Goal: Task Accomplishment & Management: Manage account settings

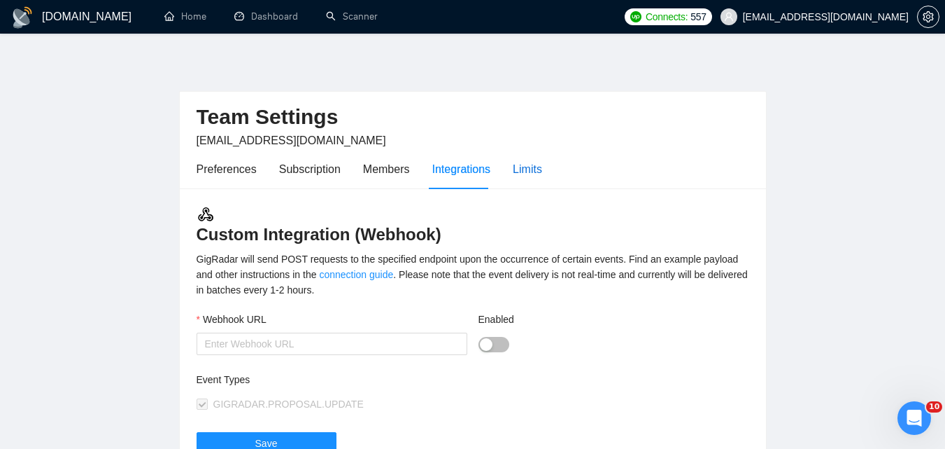
click at [513, 169] on div "Limits" at bounding box center [527, 168] width 29 height 17
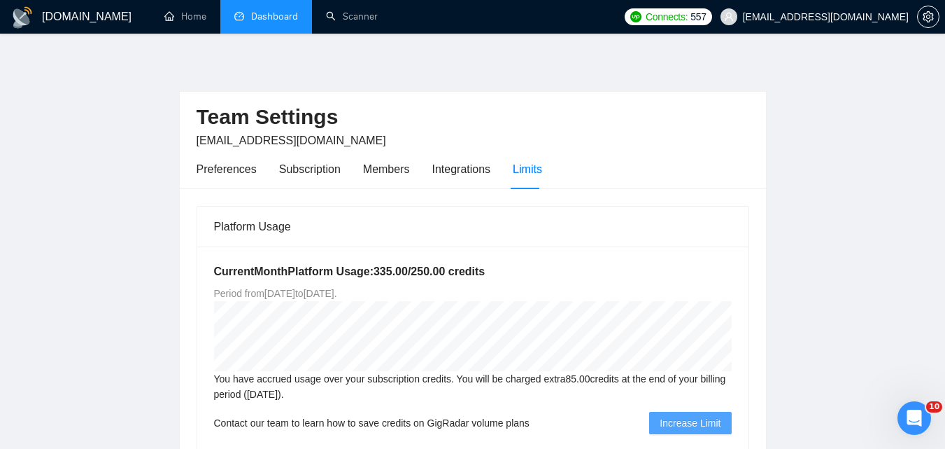
click at [239, 12] on link "Dashboard" at bounding box center [266, 16] width 64 height 12
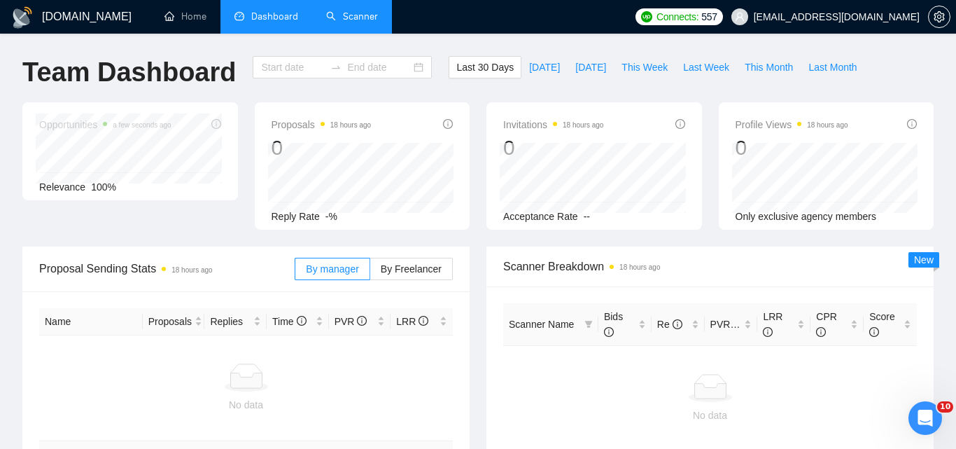
type input "[DATE]"
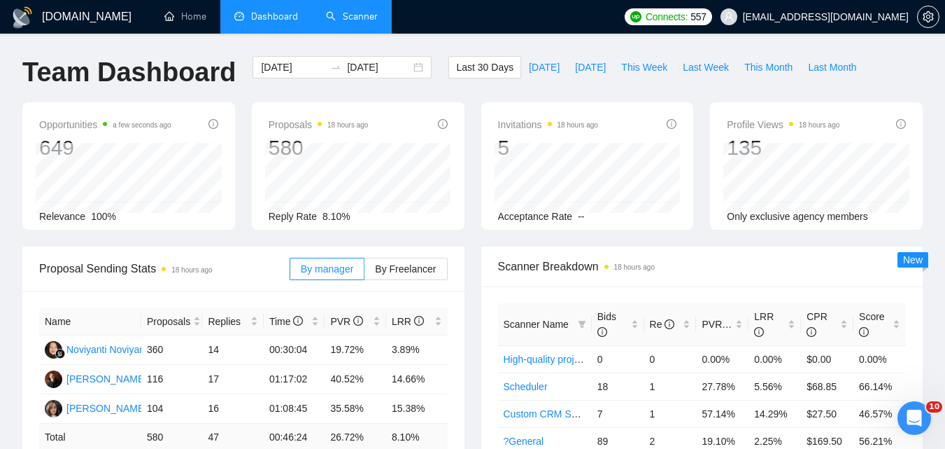
click at [358, 17] on link "Scanner" at bounding box center [352, 16] width 52 height 12
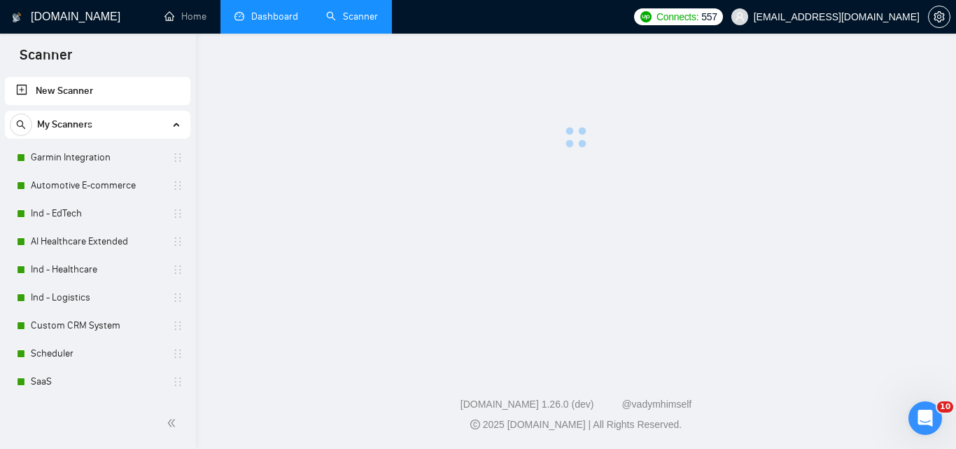
click at [248, 10] on link "Dashboard" at bounding box center [266, 16] width 64 height 12
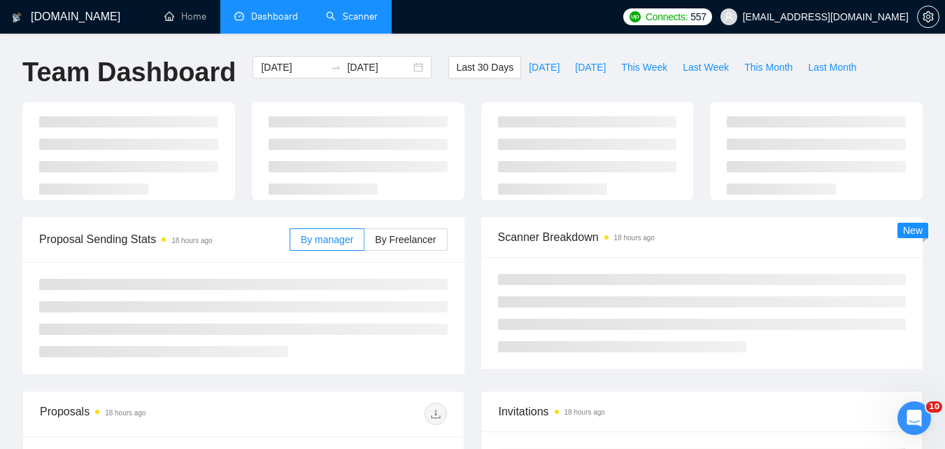
type input "[DATE]"
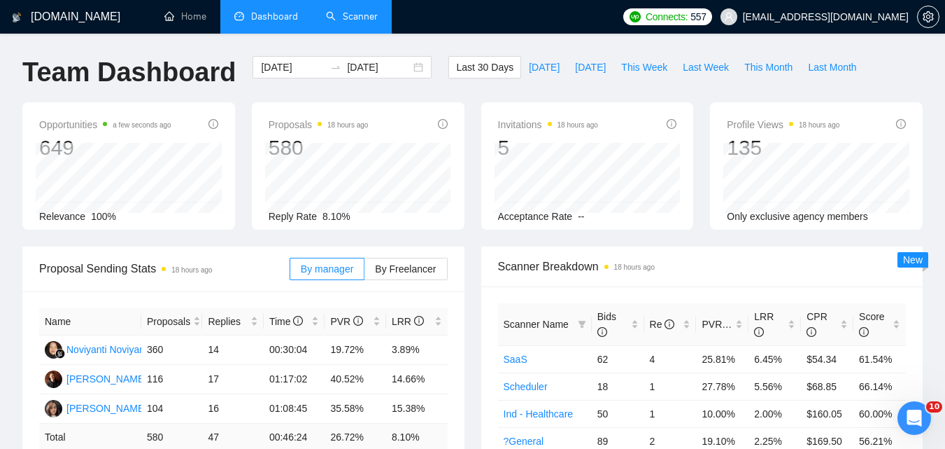
click at [370, 10] on link "Scanner" at bounding box center [352, 16] width 52 height 12
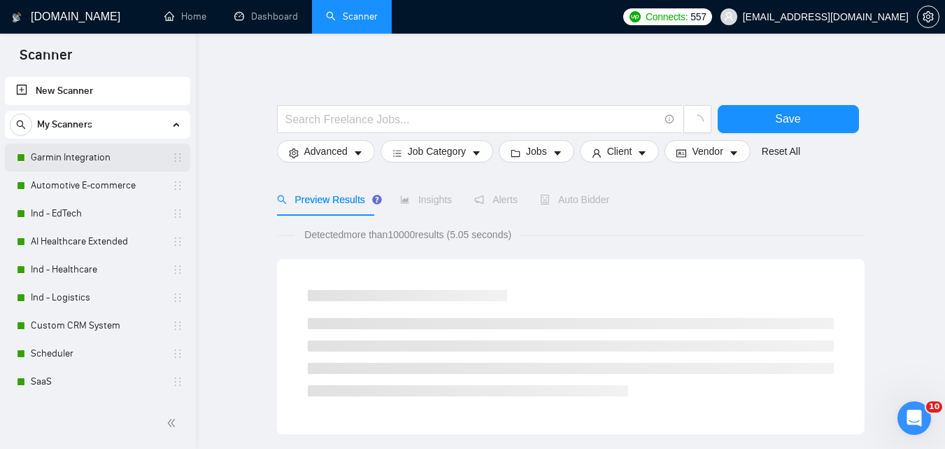
click at [89, 162] on link "Garmin Integration" at bounding box center [97, 157] width 133 height 28
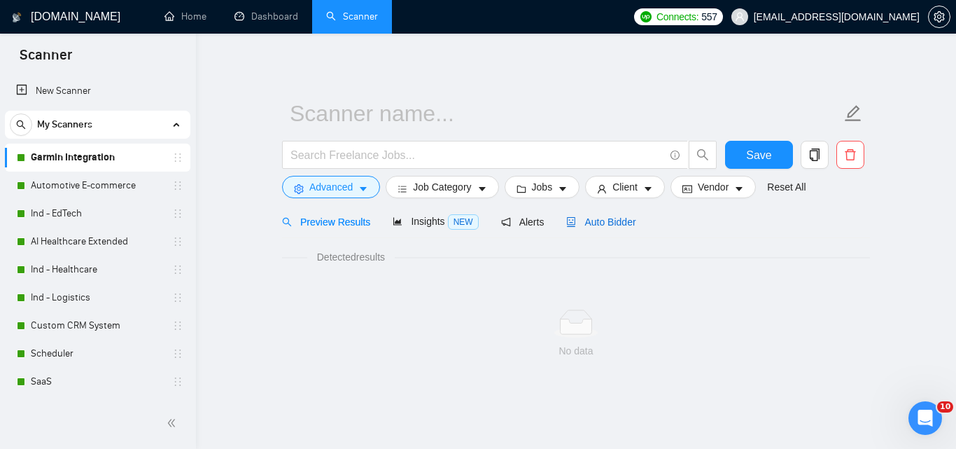
click at [595, 223] on span "Auto Bidder" at bounding box center [600, 221] width 69 height 11
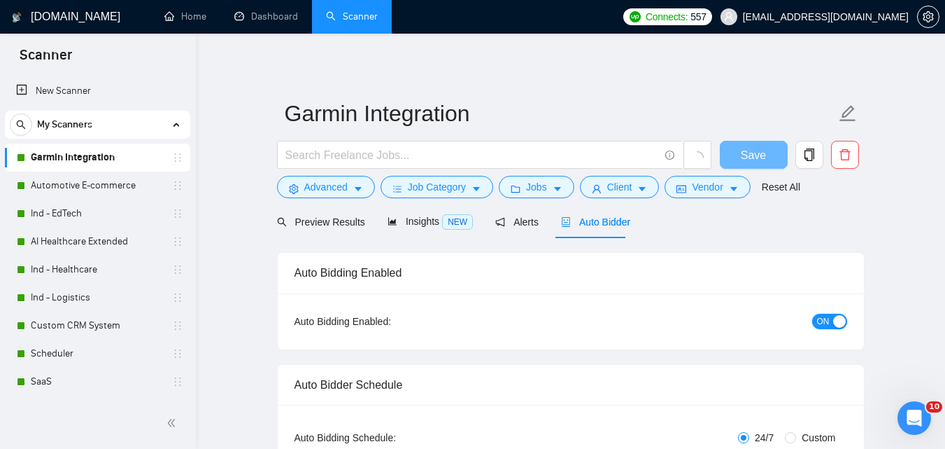
click at [827, 319] on span "ON" at bounding box center [823, 320] width 13 height 15
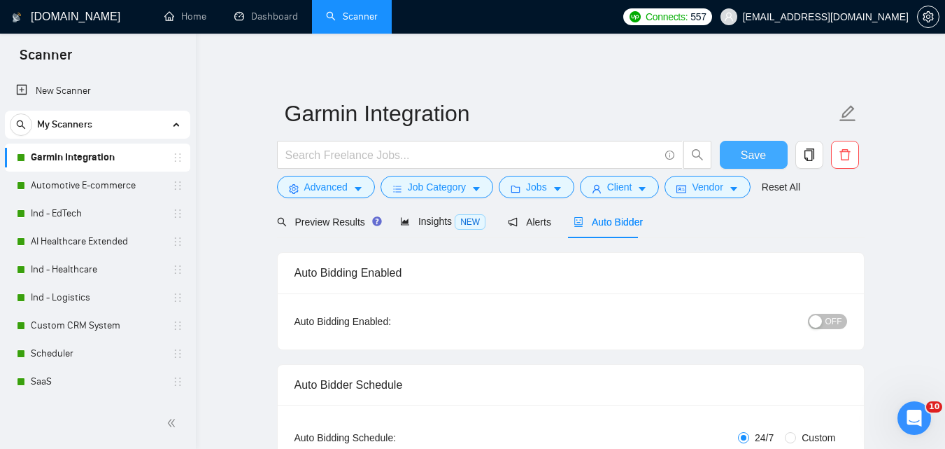
click at [744, 147] on span "Save" at bounding box center [753, 154] width 25 height 17
click at [108, 182] on link "Automotive E-commerce" at bounding box center [97, 185] width 133 height 28
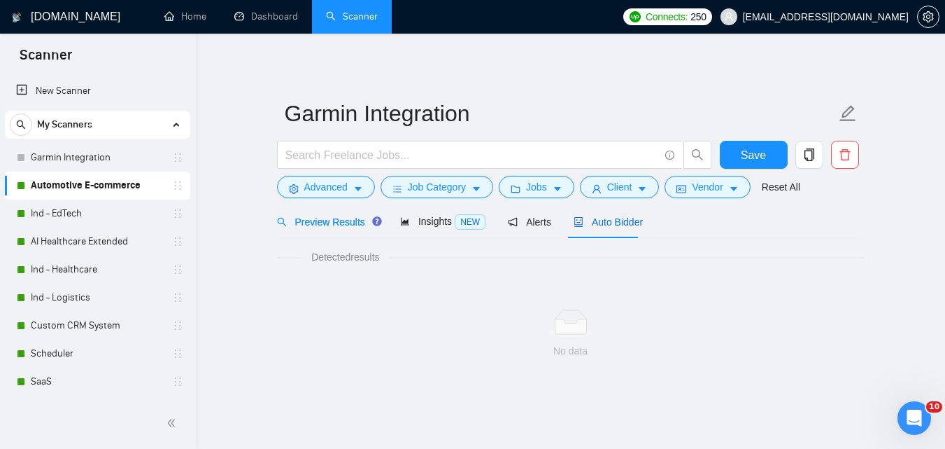
click at [622, 216] on span "Auto Bidder" at bounding box center [608, 221] width 69 height 11
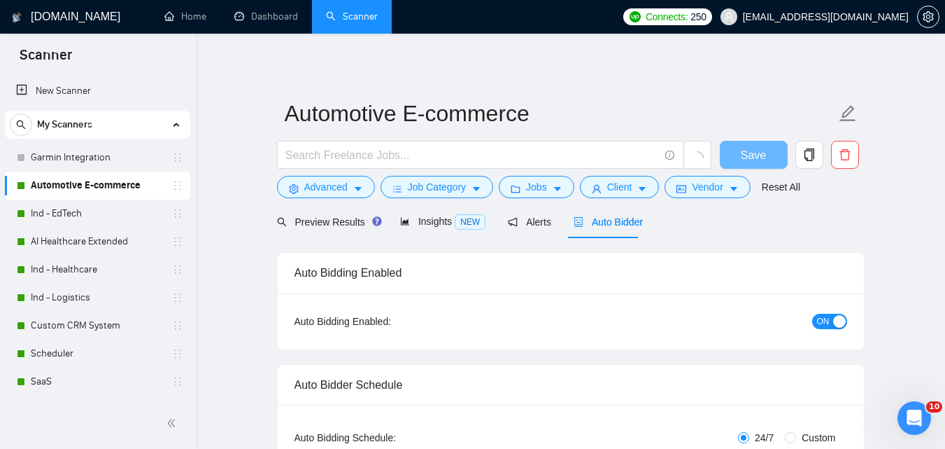
click at [830, 323] on button "ON" at bounding box center [829, 320] width 35 height 15
checkbox input "true"
click at [750, 157] on span "Save" at bounding box center [753, 154] width 25 height 17
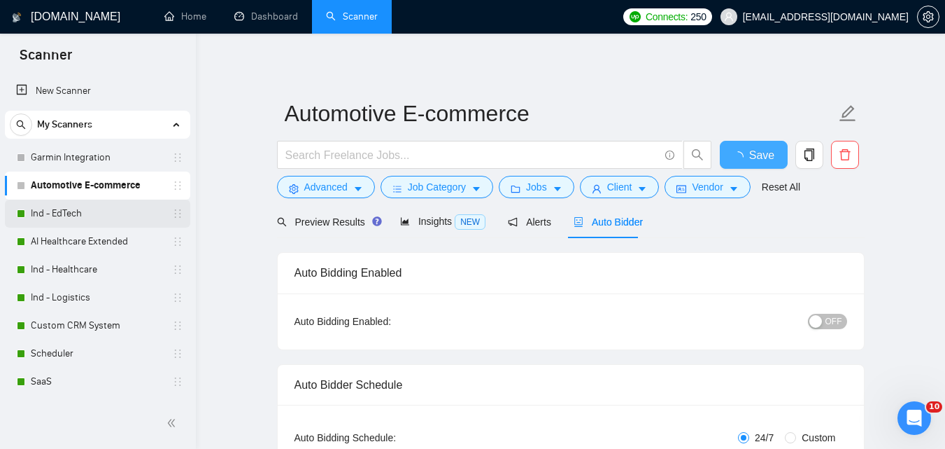
checkbox input "true"
click at [73, 214] on link "Ind - EdTech" at bounding box center [97, 213] width 133 height 28
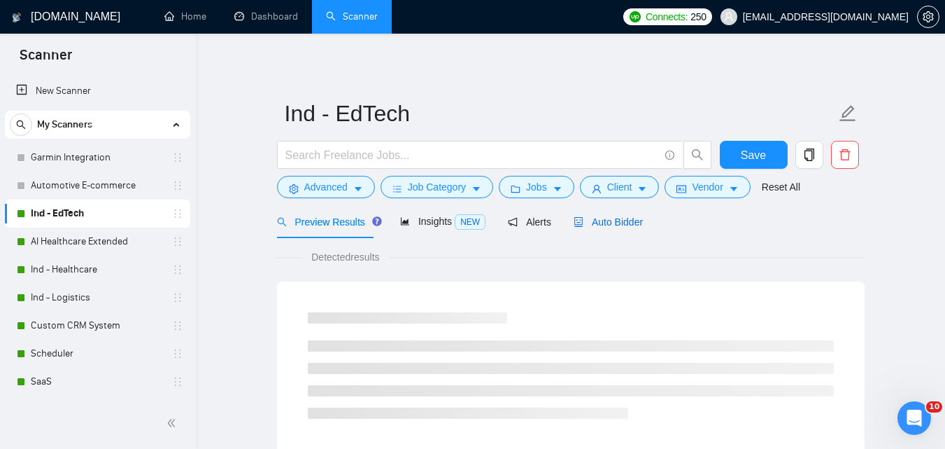
click at [618, 225] on span "Auto Bidder" at bounding box center [608, 221] width 69 height 11
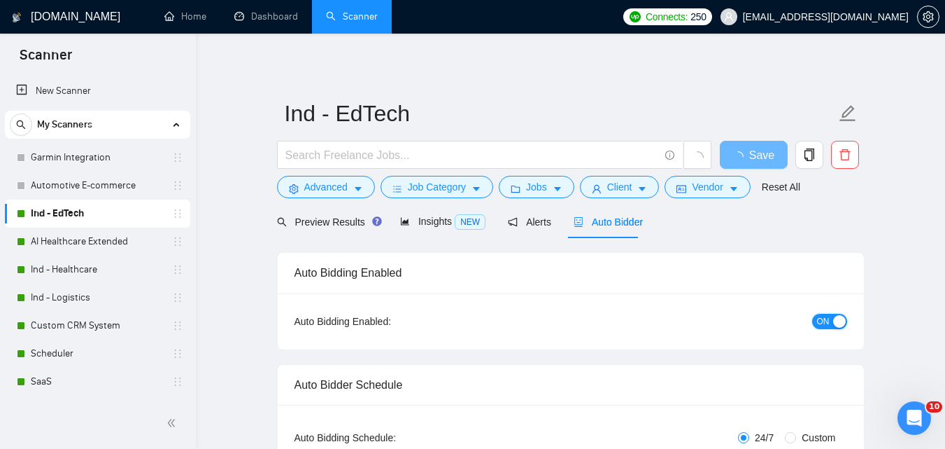
click at [833, 322] on div "button" at bounding box center [839, 321] width 13 height 13
checkbox input "true"
click at [758, 153] on span "Save" at bounding box center [753, 154] width 25 height 17
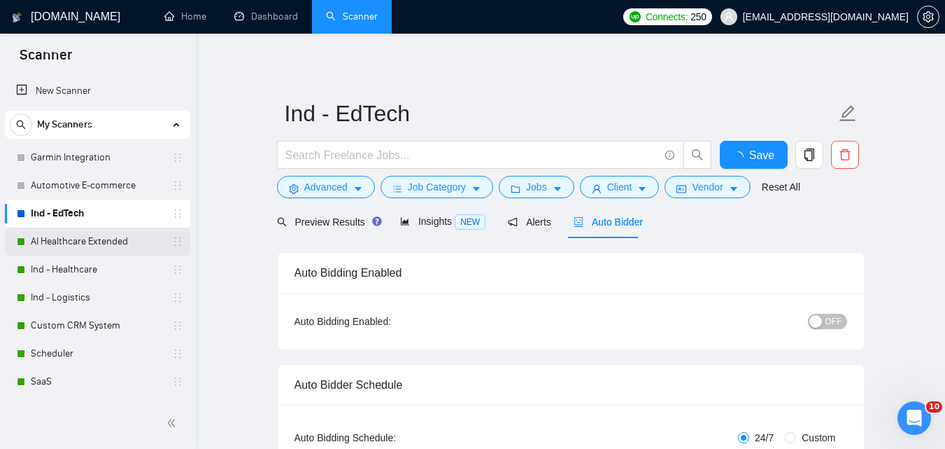
click at [106, 239] on link "AI Healthcare Extended" at bounding box center [97, 241] width 133 height 28
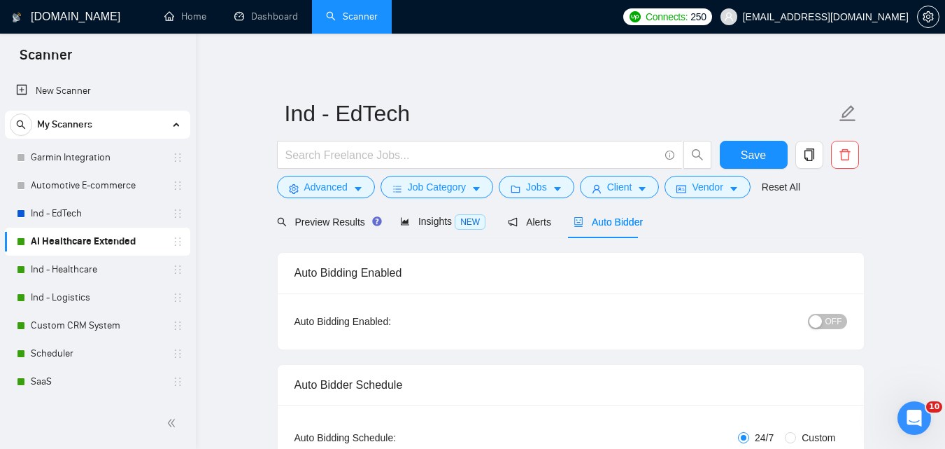
click at [593, 216] on span "Auto Bidder" at bounding box center [608, 221] width 69 height 11
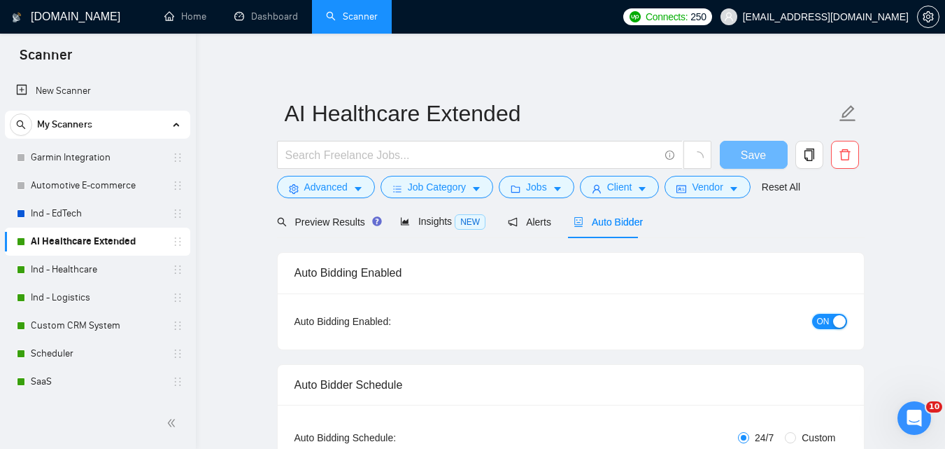
click at [819, 320] on span "ON" at bounding box center [823, 320] width 13 height 15
click at [751, 152] on span "Save" at bounding box center [753, 154] width 25 height 17
click at [80, 262] on link "Ind - Healthcare" at bounding box center [97, 269] width 133 height 28
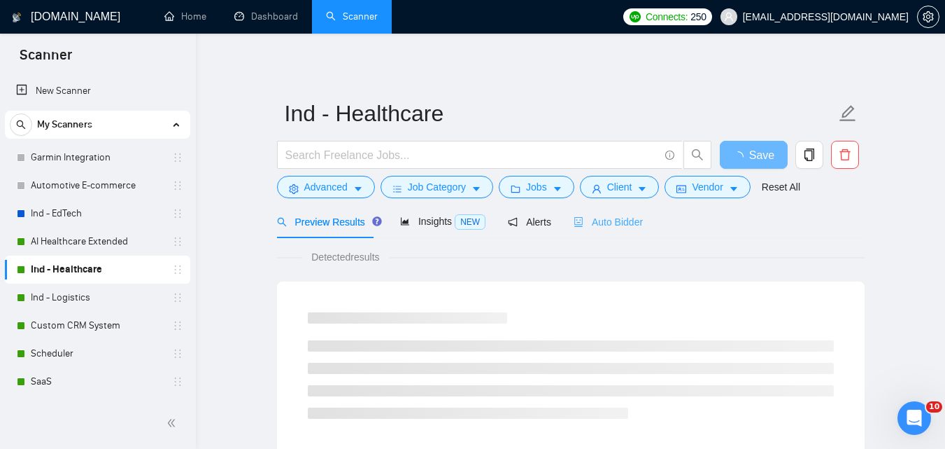
click at [588, 232] on div "Auto Bidder" at bounding box center [608, 221] width 69 height 33
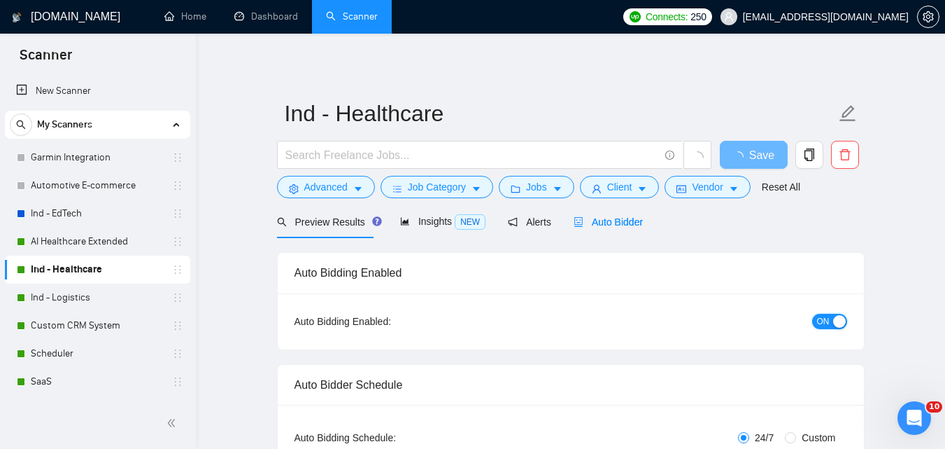
click at [828, 323] on span "ON" at bounding box center [823, 320] width 13 height 15
click at [766, 150] on span "Save" at bounding box center [753, 154] width 25 height 17
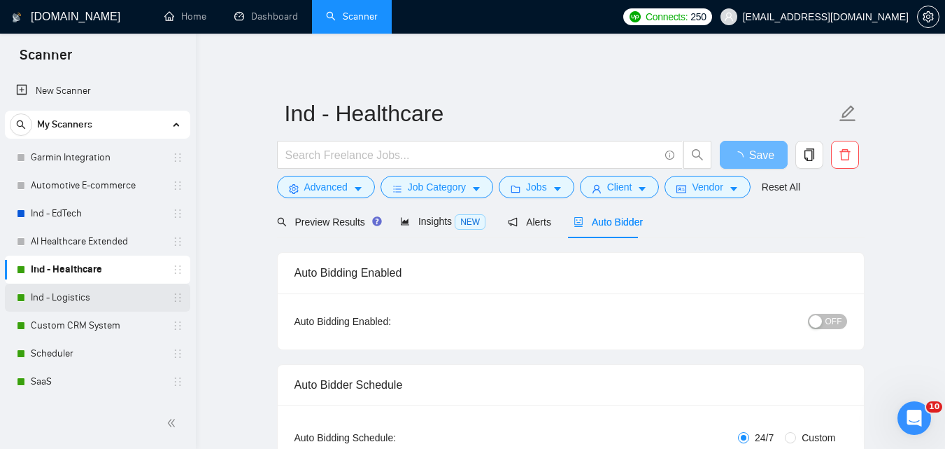
click at [95, 297] on link "Ind - Logistics" at bounding box center [97, 297] width 133 height 28
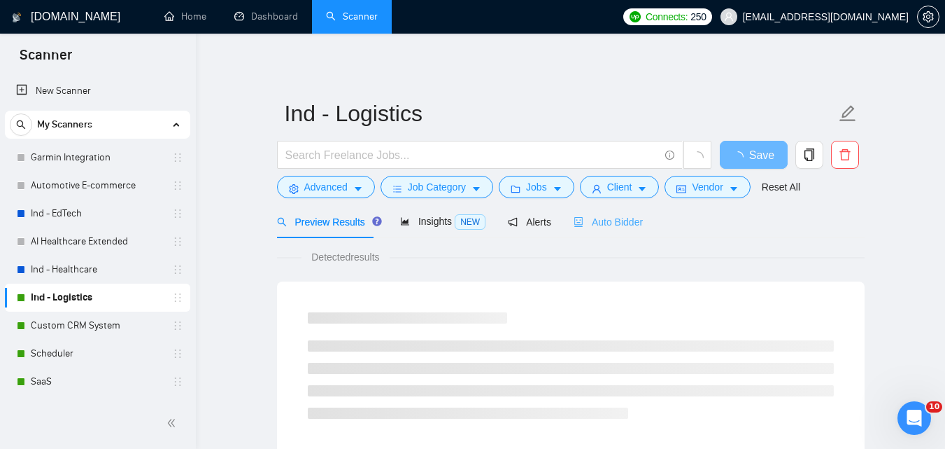
click at [604, 211] on div "Auto Bidder" at bounding box center [608, 221] width 69 height 33
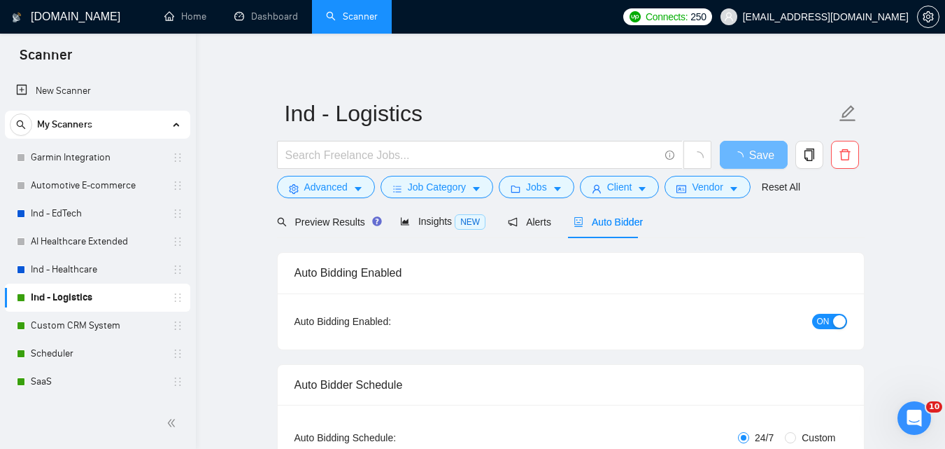
checkbox input "true"
click at [838, 316] on div "button" at bounding box center [839, 321] width 13 height 13
click at [760, 146] on span "Save" at bounding box center [753, 154] width 25 height 17
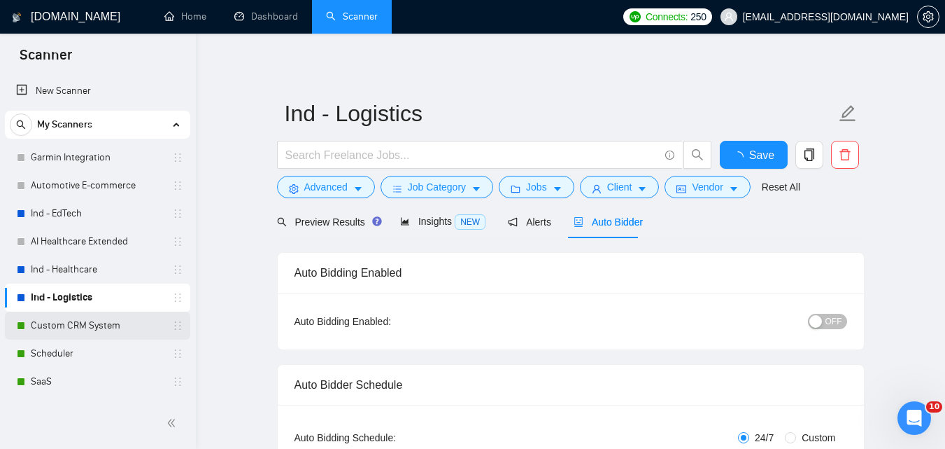
click at [113, 320] on link "Custom CRM System" at bounding box center [97, 325] width 133 height 28
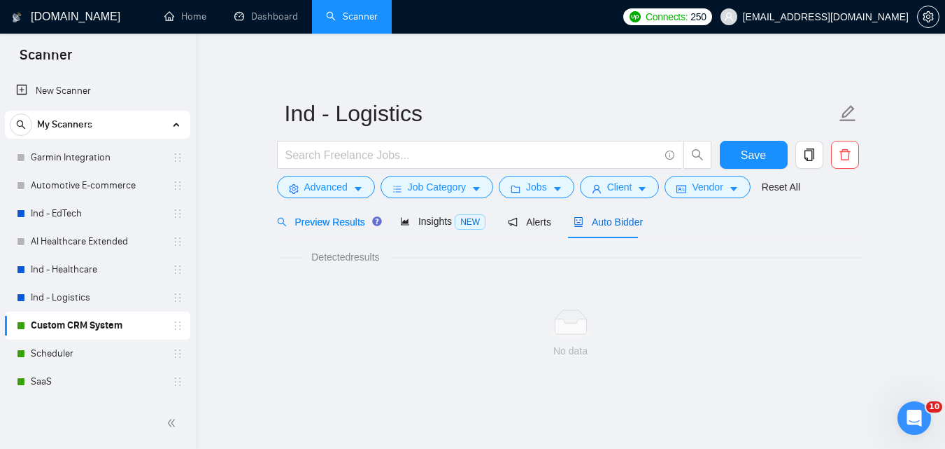
click at [629, 222] on span "Auto Bidder" at bounding box center [608, 221] width 69 height 11
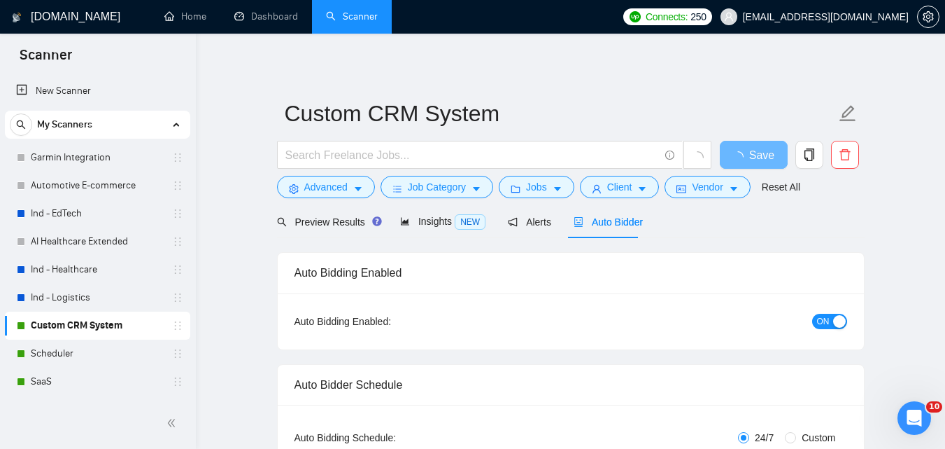
click at [814, 318] on button "ON" at bounding box center [829, 320] width 35 height 15
checkbox input "true"
click at [752, 153] on span "Save" at bounding box center [753, 154] width 25 height 17
click at [64, 353] on link "Scheduler" at bounding box center [97, 353] width 133 height 28
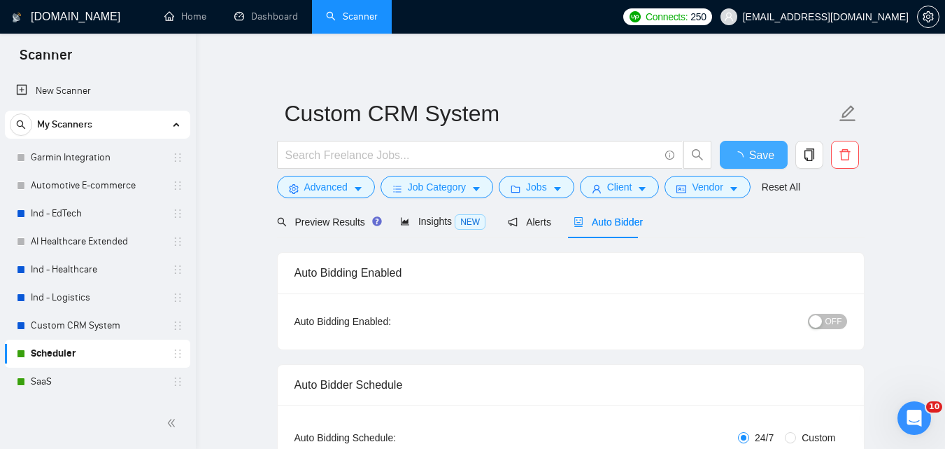
click at [595, 212] on div "Auto Bidder" at bounding box center [608, 221] width 69 height 33
click at [828, 314] on span "ON" at bounding box center [823, 320] width 13 height 15
click at [765, 156] on span "Save" at bounding box center [753, 154] width 25 height 17
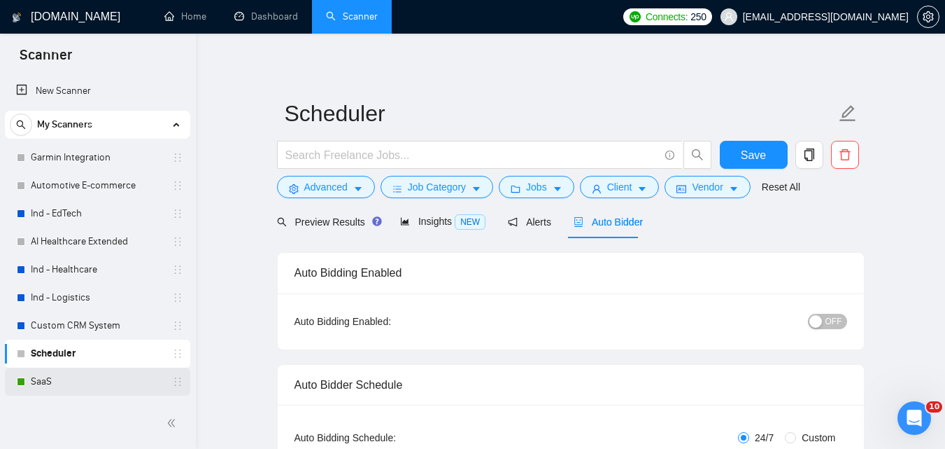
click at [31, 378] on link "SaaS" at bounding box center [97, 381] width 133 height 28
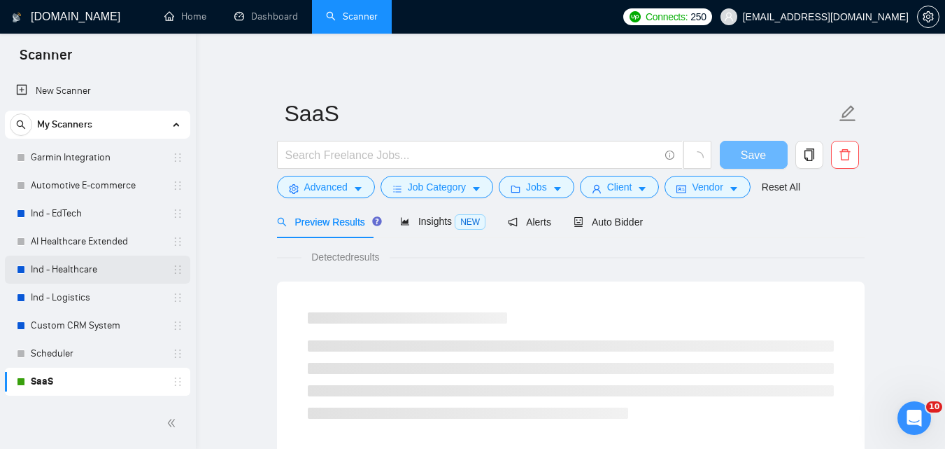
scroll to position [110, 0]
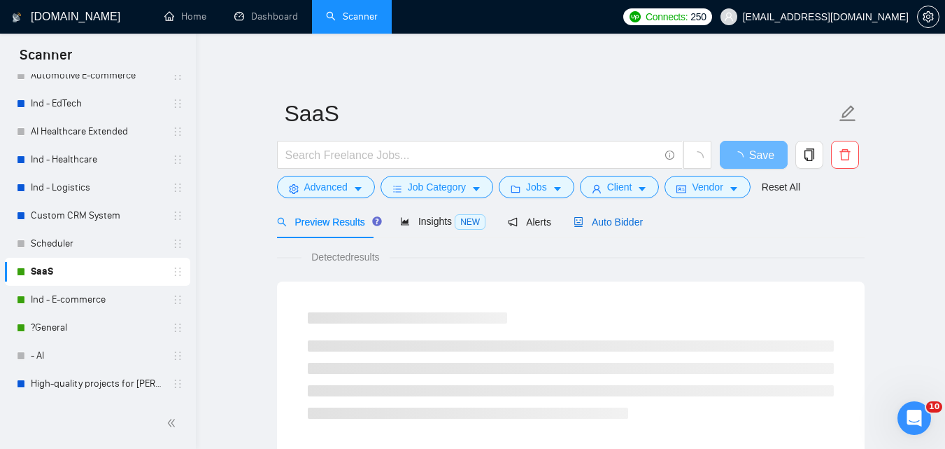
click at [609, 217] on span "Auto Bidder" at bounding box center [608, 221] width 69 height 11
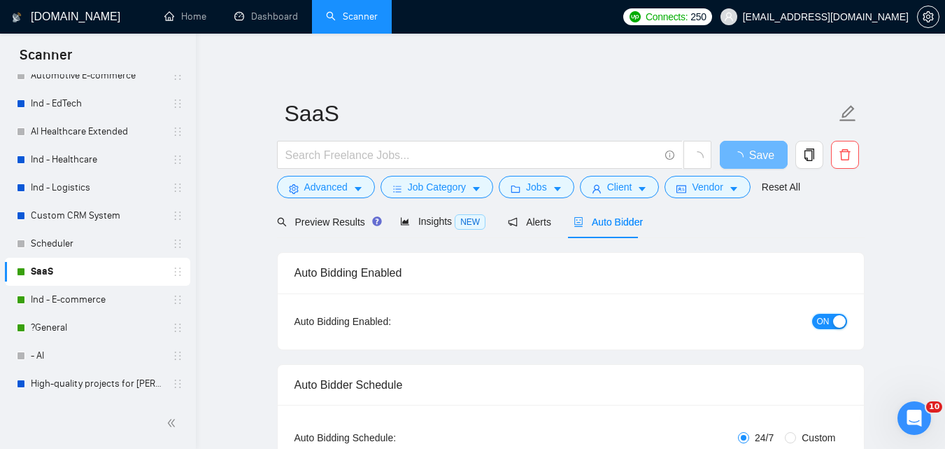
click at [839, 323] on div "button" at bounding box center [839, 321] width 13 height 13
click at [760, 159] on span "Save" at bounding box center [753, 154] width 25 height 17
click at [83, 304] on link "Ind - E-commerce" at bounding box center [97, 299] width 133 height 28
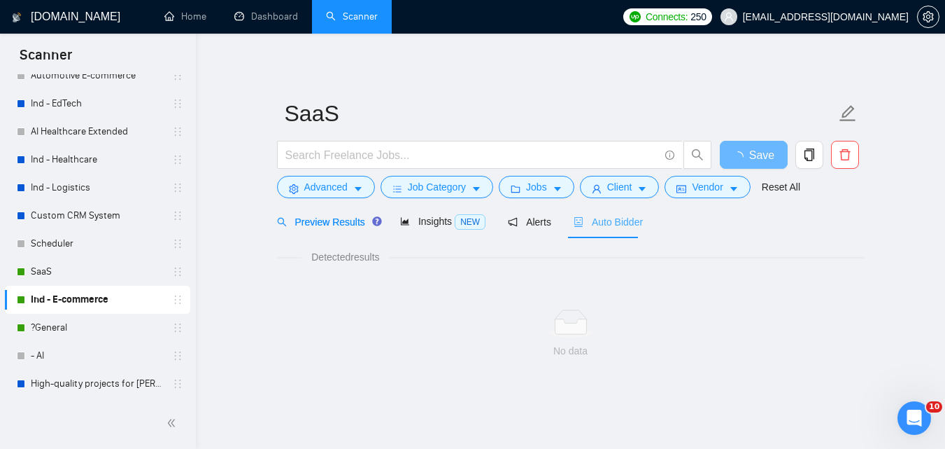
click at [601, 234] on div "Auto Bidder" at bounding box center [608, 221] width 69 height 33
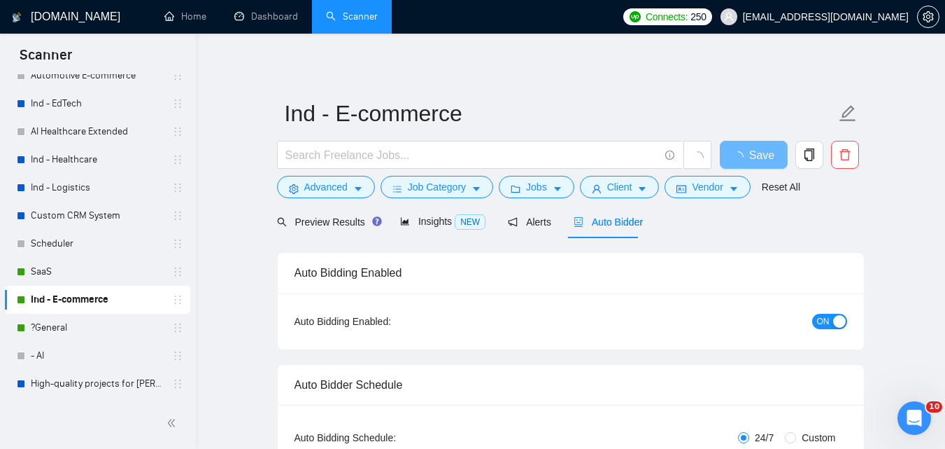
click at [826, 325] on span "ON" at bounding box center [823, 320] width 13 height 15
click at [766, 153] on span "Save" at bounding box center [761, 154] width 25 height 17
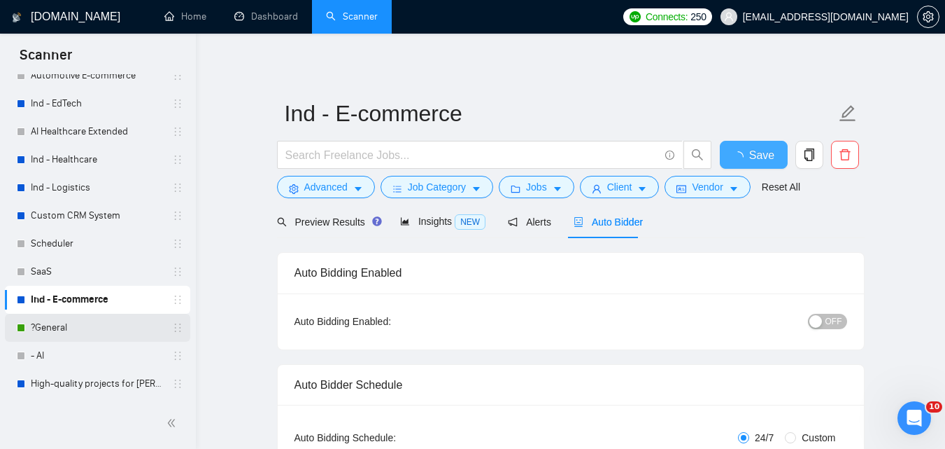
checkbox input "true"
click at [53, 329] on link "?General" at bounding box center [97, 327] width 133 height 28
click at [593, 232] on div "Auto Bidder" at bounding box center [608, 221] width 69 height 33
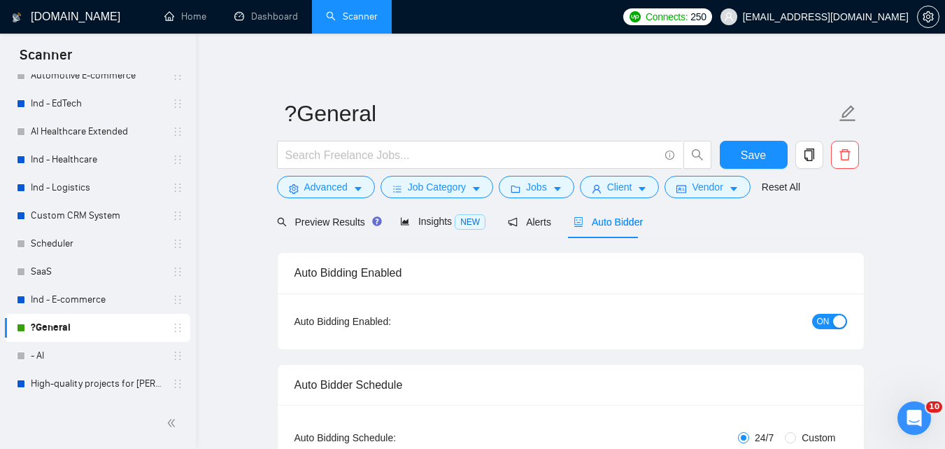
click at [820, 320] on span "ON" at bounding box center [823, 320] width 13 height 15
checkbox input "true"
click at [747, 153] on span "Save" at bounding box center [753, 154] width 25 height 17
checkbox input "true"
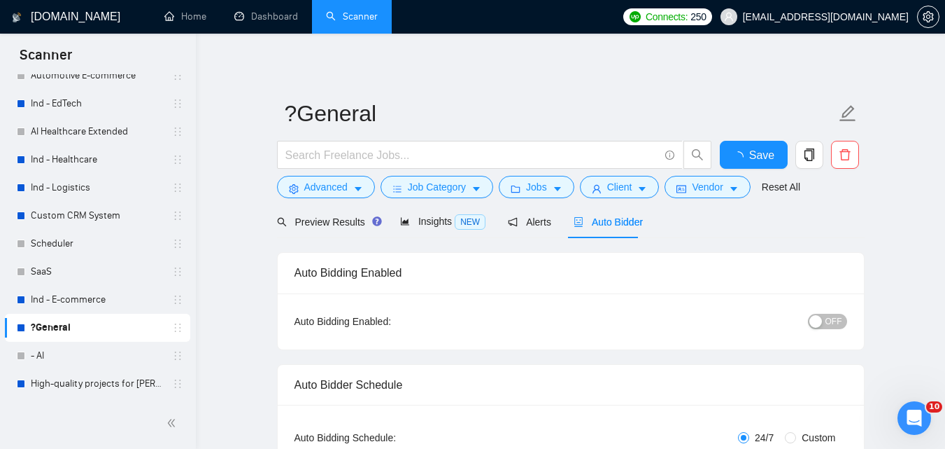
checkbox input "true"
click at [239, 20] on link "Dashboard" at bounding box center [266, 16] width 64 height 12
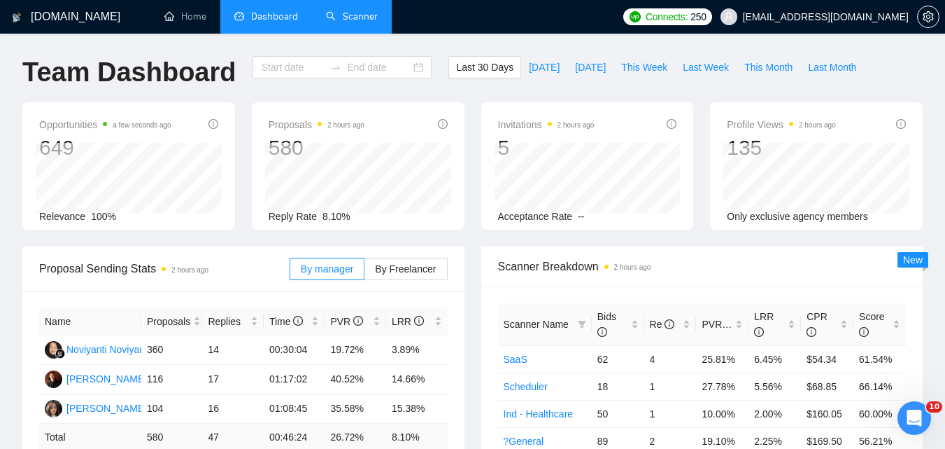
click at [362, 10] on link "Scanner" at bounding box center [352, 16] width 52 height 12
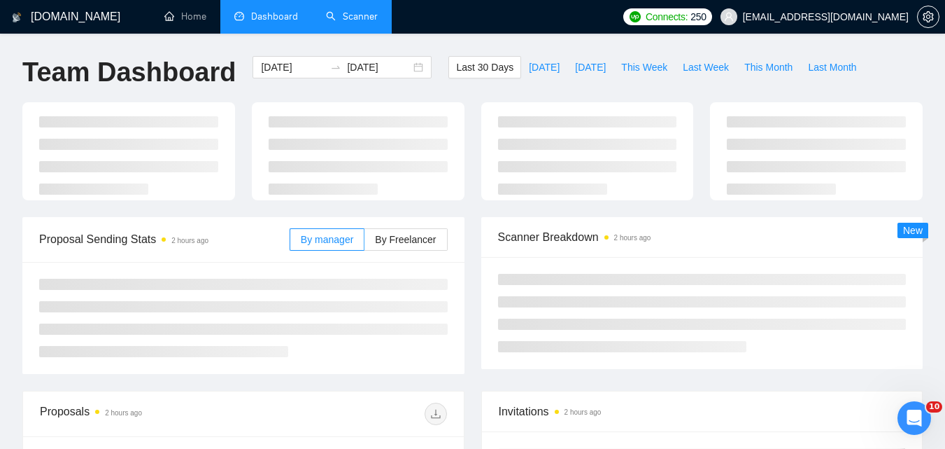
type input "[DATE]"
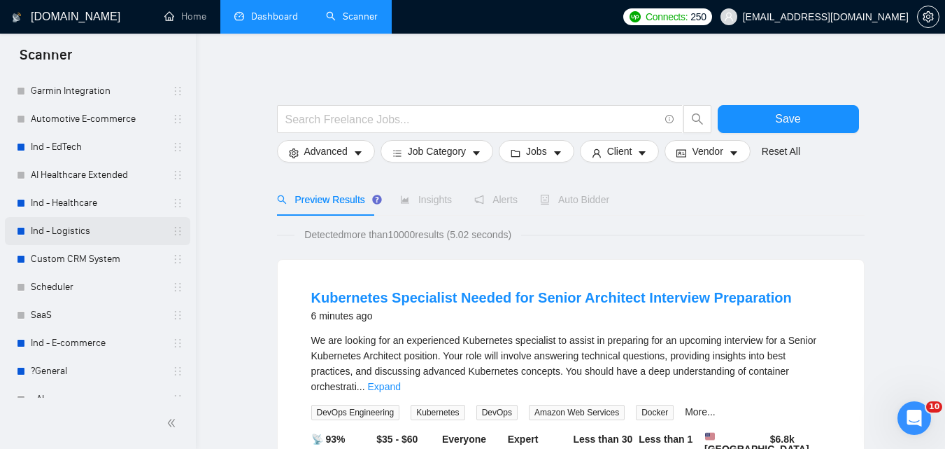
scroll to position [110, 0]
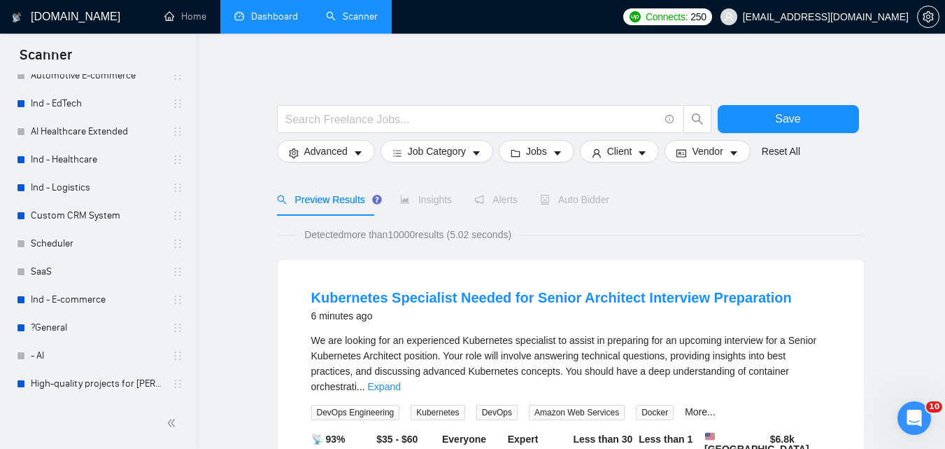
click at [271, 13] on link "Dashboard" at bounding box center [266, 16] width 64 height 12
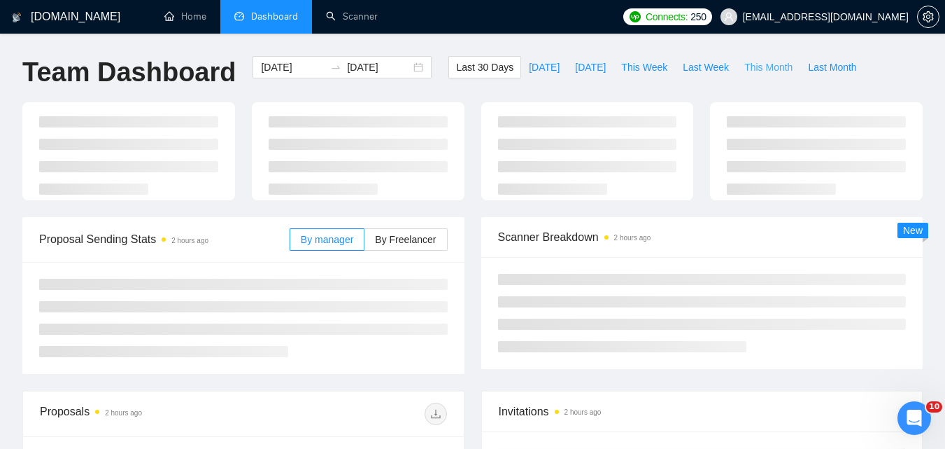
click at [766, 70] on span "This Month" at bounding box center [768, 66] width 48 height 15
type input "[DATE]"
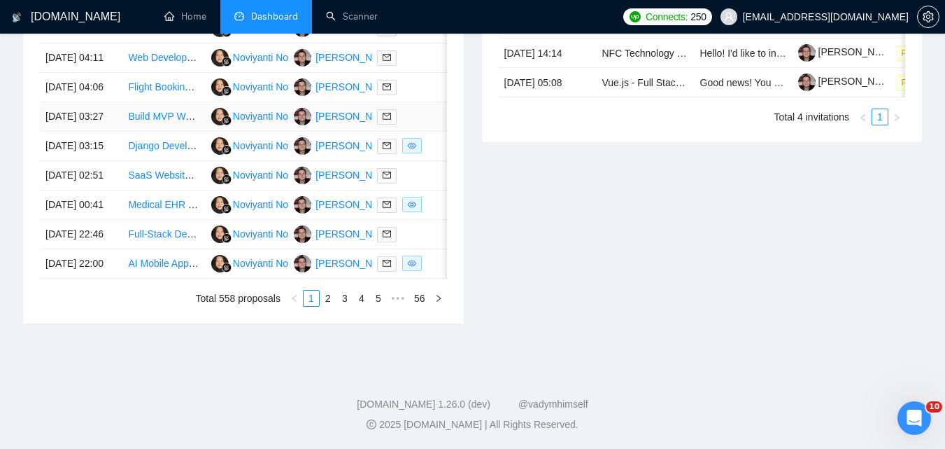
scroll to position [819, 0]
click at [324, 295] on link "2" at bounding box center [327, 297] width 15 height 15
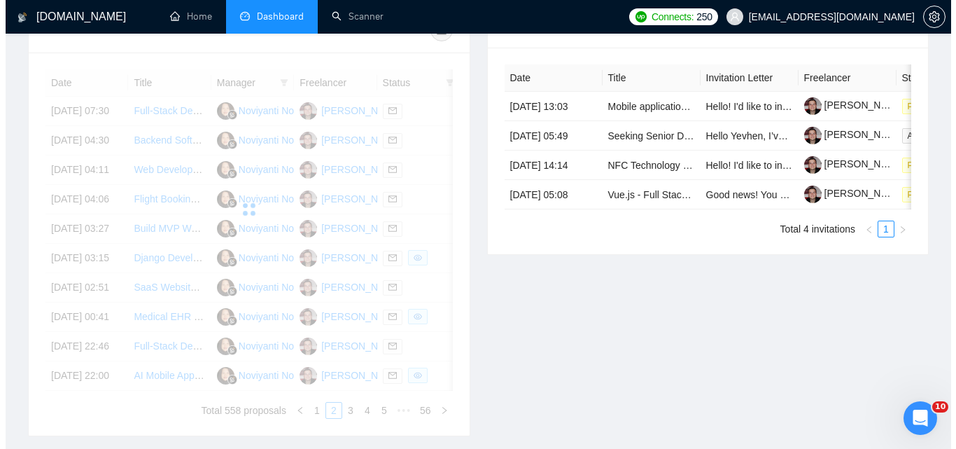
scroll to position [539, 0]
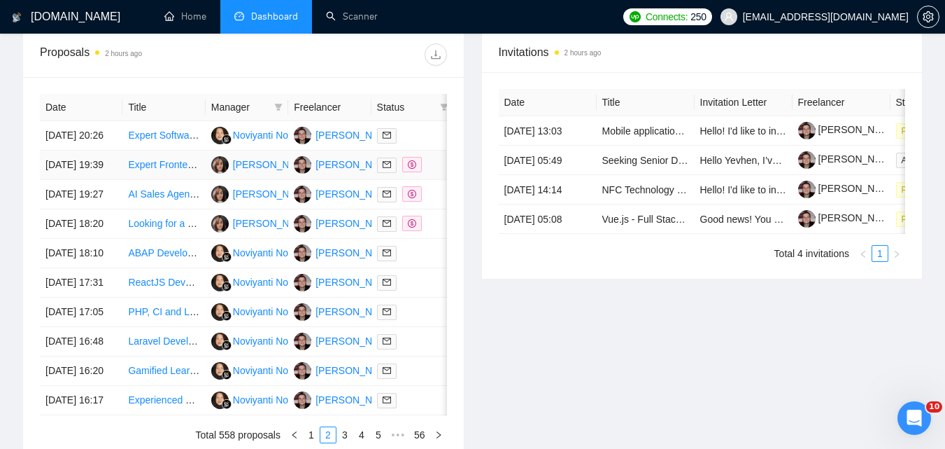
click at [97, 180] on td "[DATE] 19:39" at bounding box center [81, 164] width 83 height 29
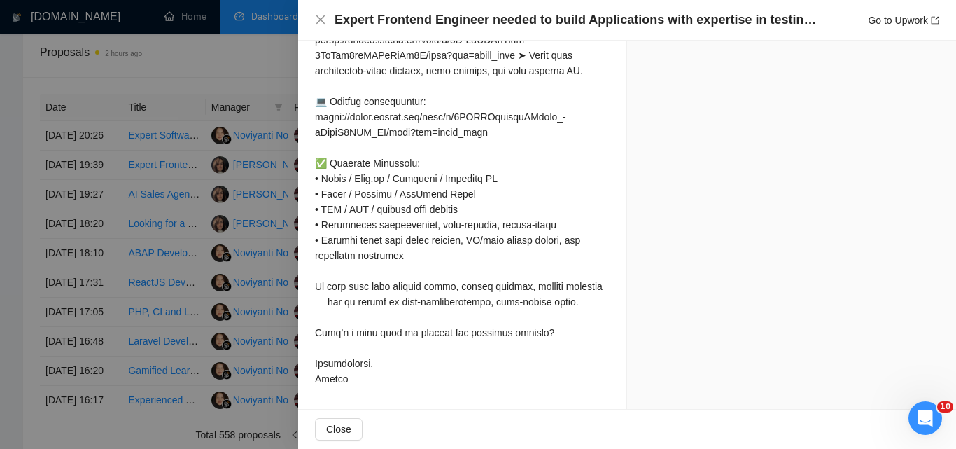
scroll to position [1581, 0]
click at [323, 20] on icon "close" at bounding box center [320, 19] width 11 height 11
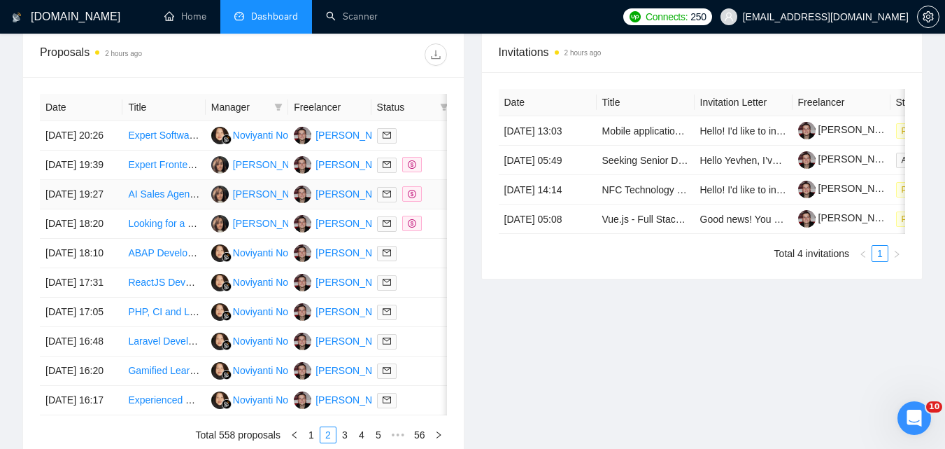
click at [104, 209] on td "[DATE] 19:27" at bounding box center [81, 194] width 83 height 29
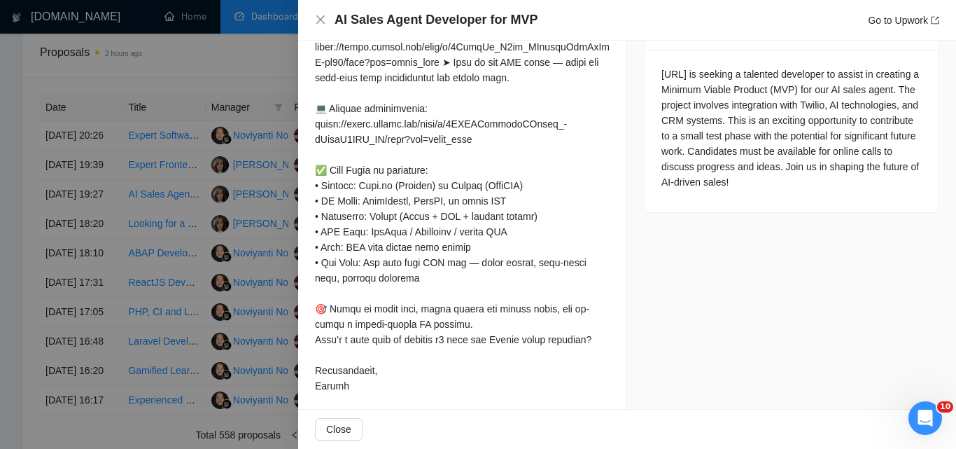
scroll to position [637, 0]
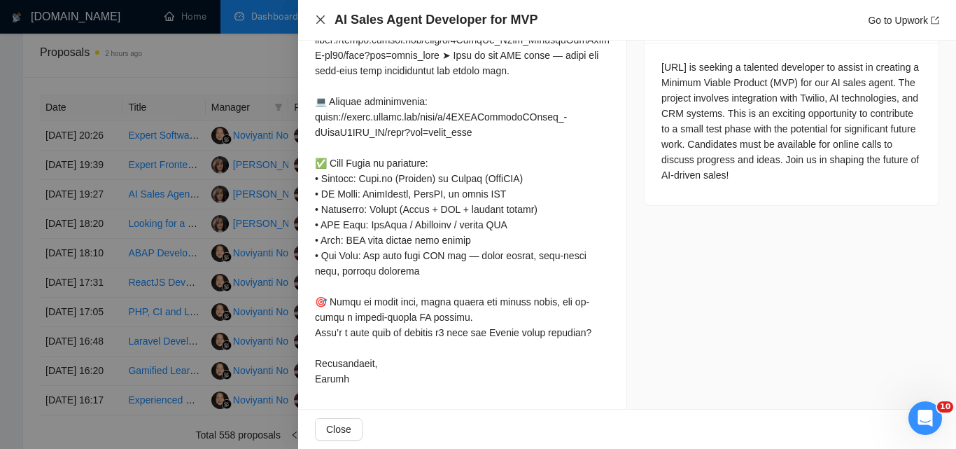
click at [322, 20] on icon "close" at bounding box center [320, 19] width 11 height 11
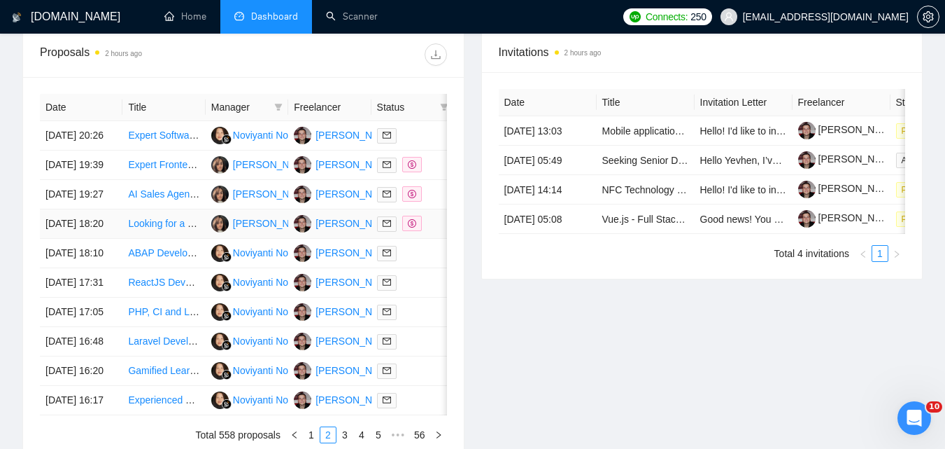
click at [99, 239] on td "[DATE] 18:20" at bounding box center [81, 223] width 83 height 29
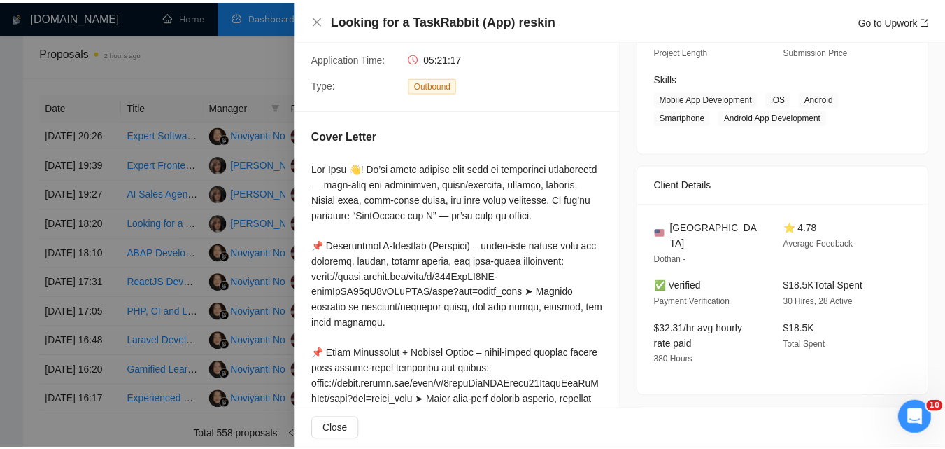
scroll to position [198, 0]
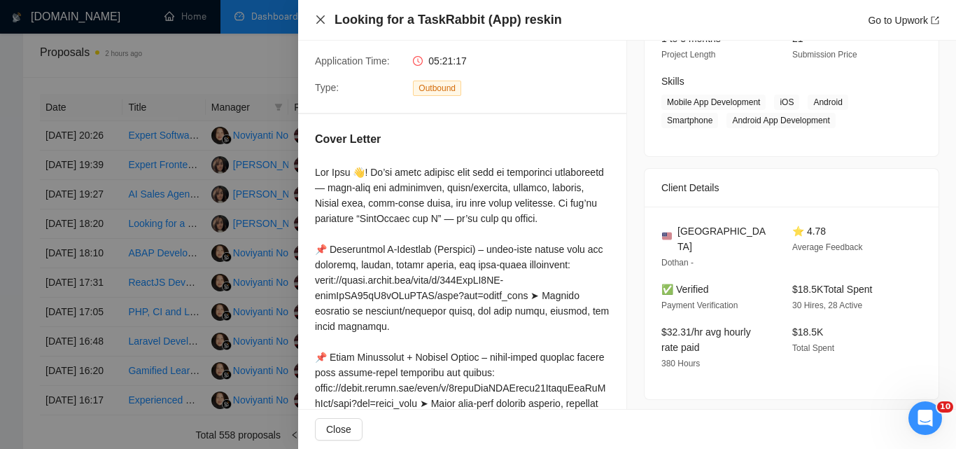
click at [325, 19] on icon "close" at bounding box center [320, 19] width 11 height 11
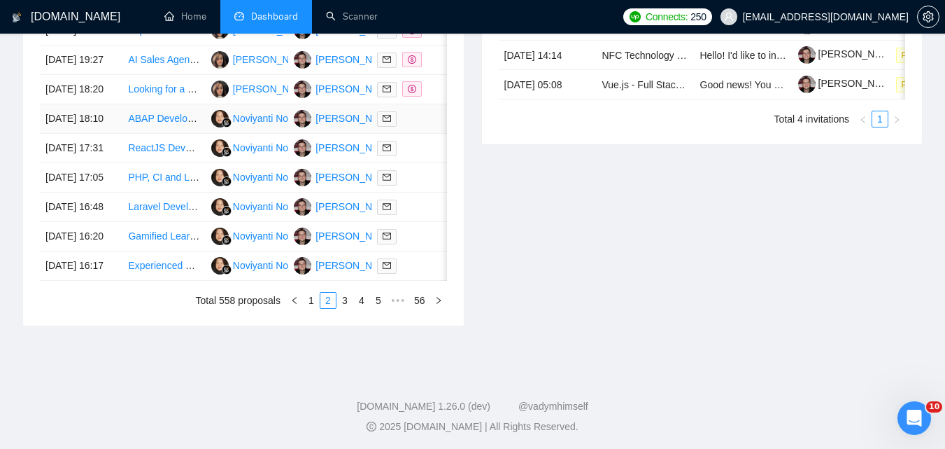
scroll to position [679, 0]
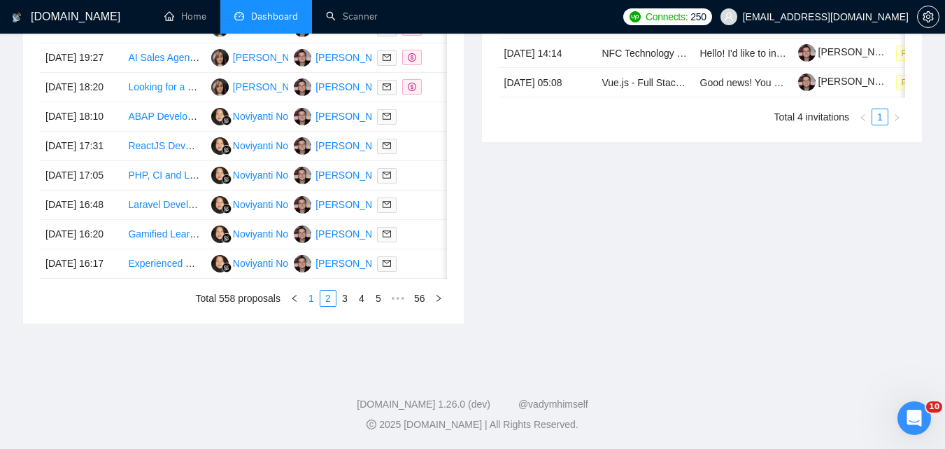
click at [312, 306] on link "1" at bounding box center [311, 297] width 15 height 15
